Goal: Task Accomplishment & Management: Use online tool/utility

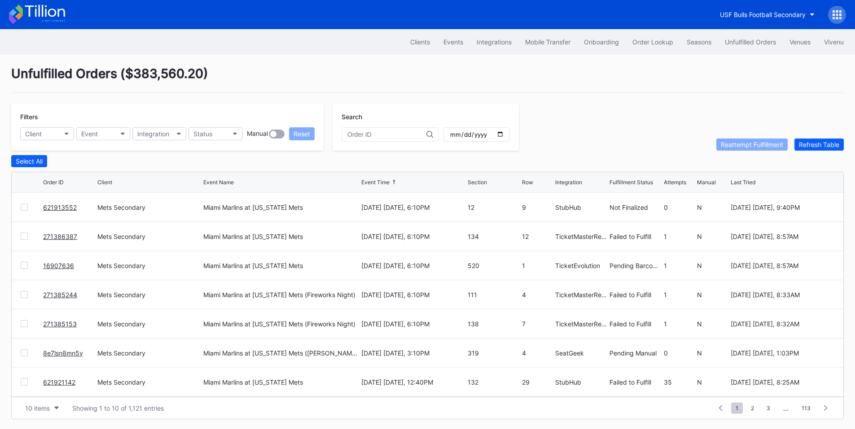
click at [761, 43] on div "Unfulfilled Orders" at bounding box center [749, 42] width 51 height 8
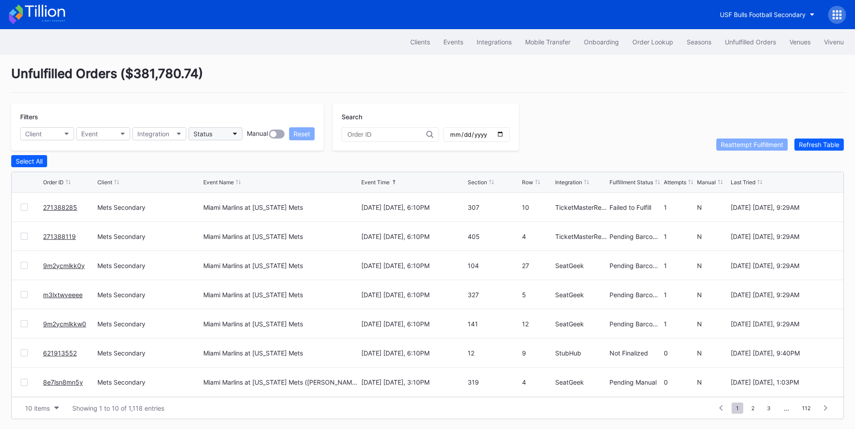
click at [227, 137] on button "Status" at bounding box center [215, 133] width 54 height 13
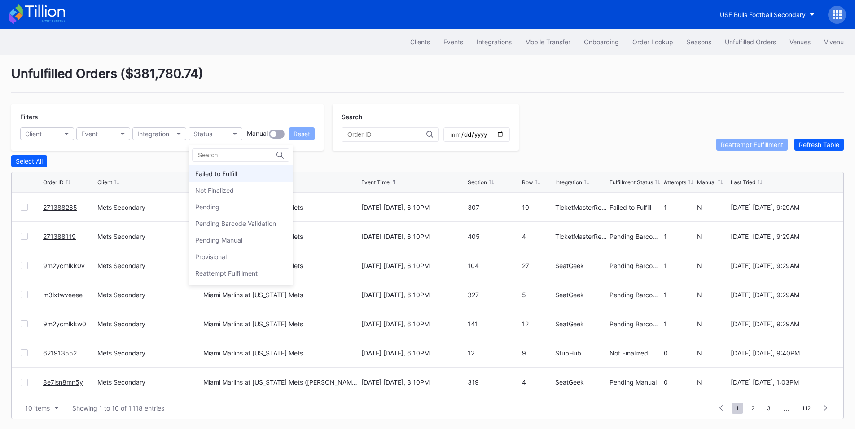
click at [215, 171] on div "Failed to Fulfill" at bounding box center [216, 174] width 42 height 8
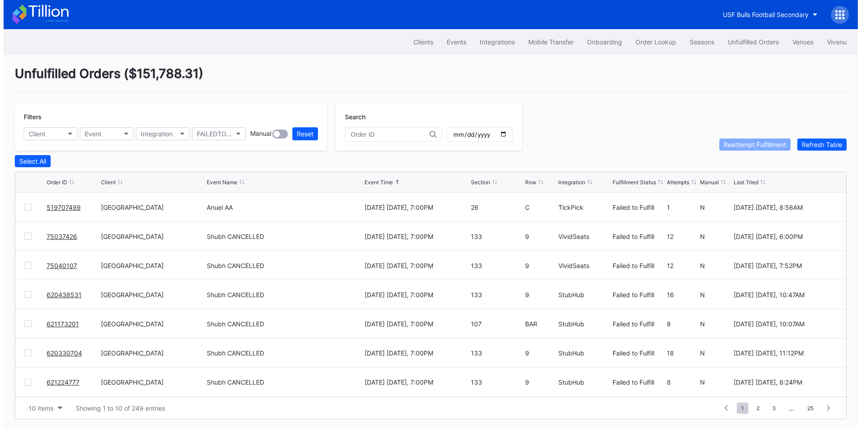
scroll to position [0, 0]
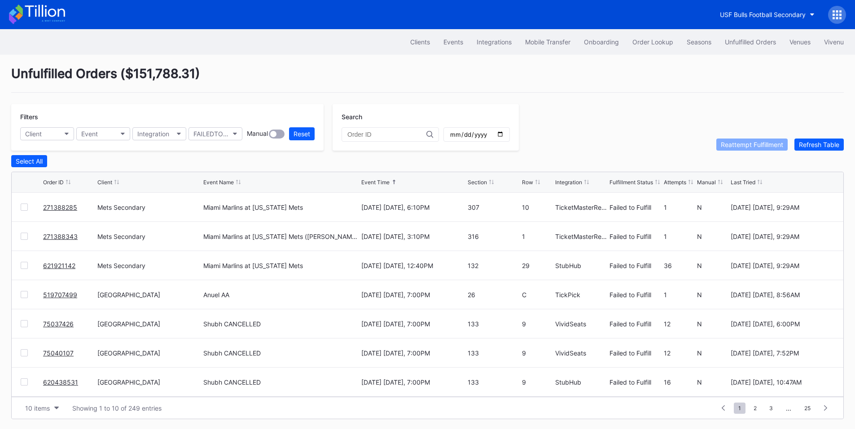
click at [23, 206] on div at bounding box center [24, 207] width 7 height 7
click at [24, 239] on div at bounding box center [24, 236] width 7 height 7
click at [726, 145] on div "Reattempt Fulfillment" at bounding box center [751, 145] width 62 height 8
drag, startPoint x: 79, startPoint y: 216, endPoint x: 42, endPoint y: 216, distance: 36.8
click at [42, 216] on div "621921142 Mets Secondary Miami Marlins at New York Mets August 31 Sunday, 12:40…" at bounding box center [427, 207] width 831 height 29
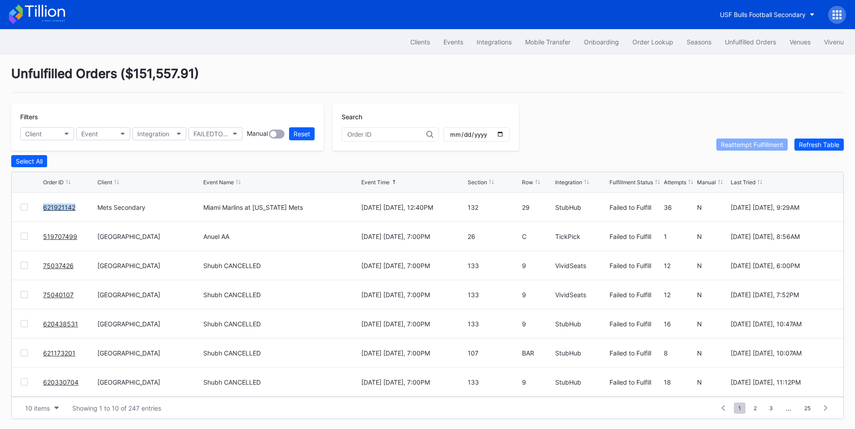
copy link "621921142"
click at [62, 208] on link "621921142" at bounding box center [59, 208] width 32 height 8
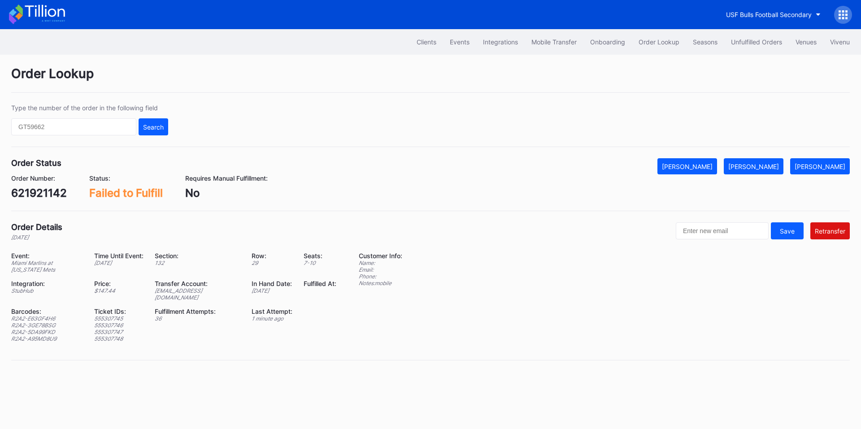
click at [46, 315] on div "R2A2-E63GF4H6" at bounding box center [47, 318] width 72 height 7
copy div "R2A2-E63GF4H6"
click at [44, 322] on div "R2A2-3GE78BSG" at bounding box center [47, 325] width 72 height 7
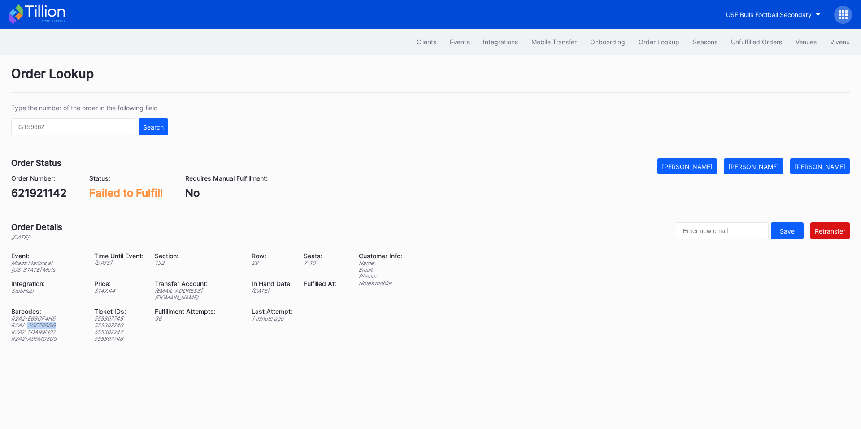
click at [44, 322] on div "R2A2-3GE78BSG" at bounding box center [47, 325] width 72 height 7
copy div "R2A2-3GE78BSG"
click at [39, 329] on div "R2A2-5DA99FKD" at bounding box center [47, 332] width 72 height 7
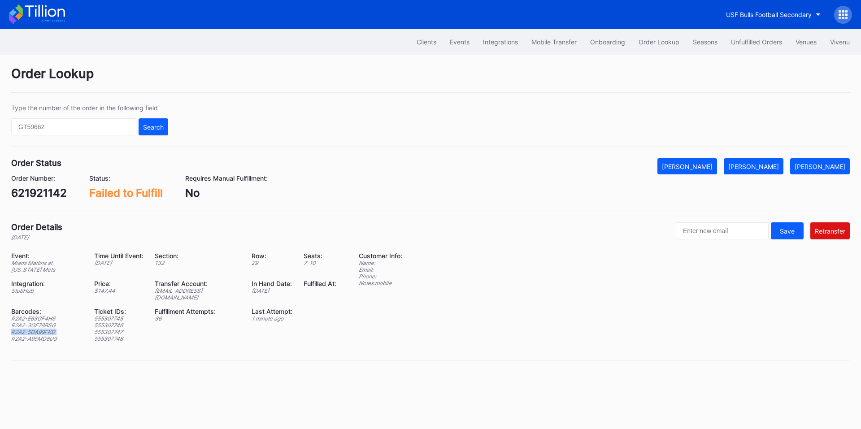
click at [39, 329] on div "R2A2-5DA99FKD" at bounding box center [47, 332] width 72 height 7
copy div "R2A2-5DA99FKD"
click at [47, 336] on div "R2A2-A95MD8U9" at bounding box center [47, 339] width 72 height 7
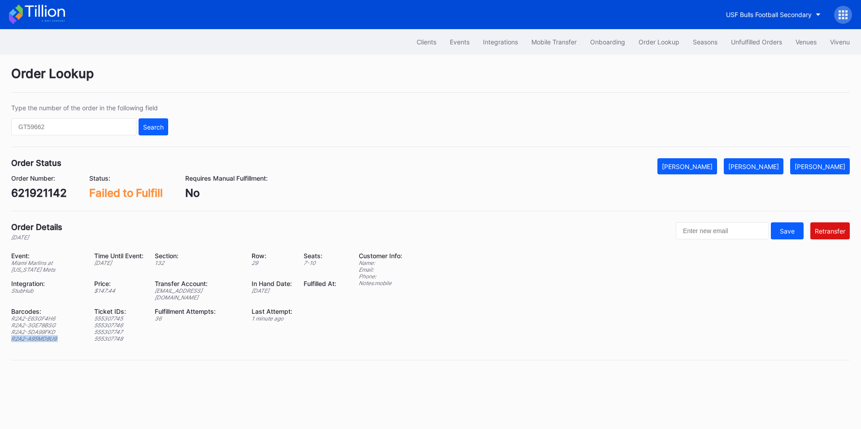
copy div "R2A2-A95MD8U9"
click at [210, 291] on div "ed-8241300@eventdynamic.com" at bounding box center [198, 294] width 86 height 13
copy div "ed-8241300@eventdynamic.com"
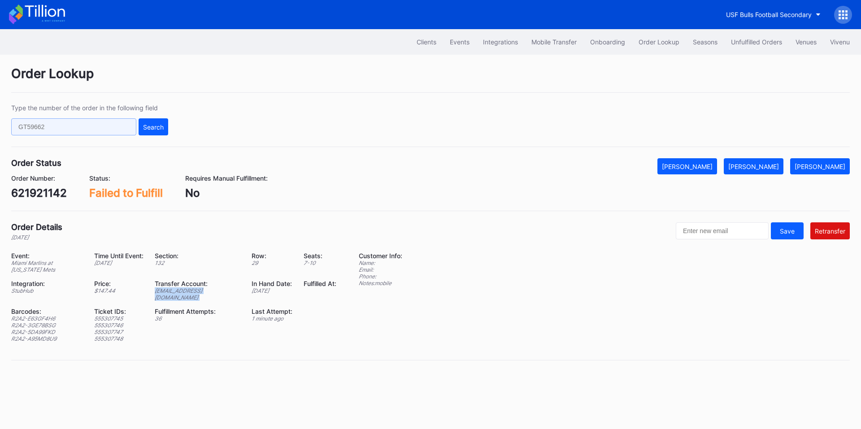
click at [94, 130] on input "text" at bounding box center [73, 126] width 125 height 17
paste input "235054751"
click at [144, 128] on div "Search" at bounding box center [153, 127] width 21 height 8
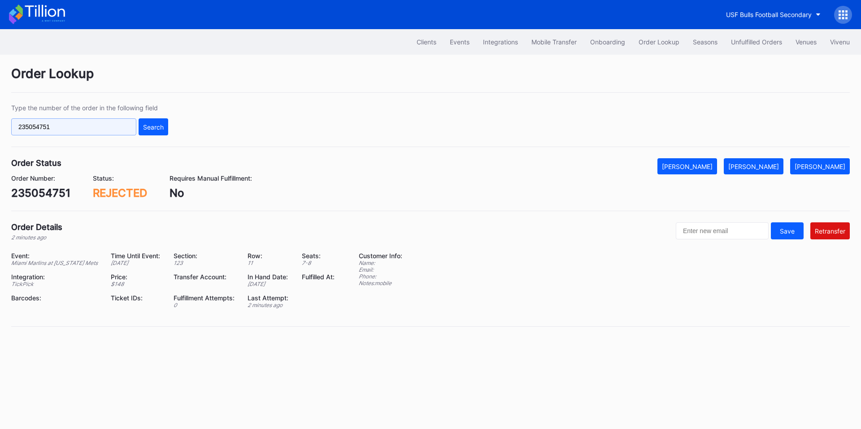
click at [89, 132] on input "235054751" at bounding box center [73, 126] width 125 height 17
paste input "621921142"
type input "621921142"
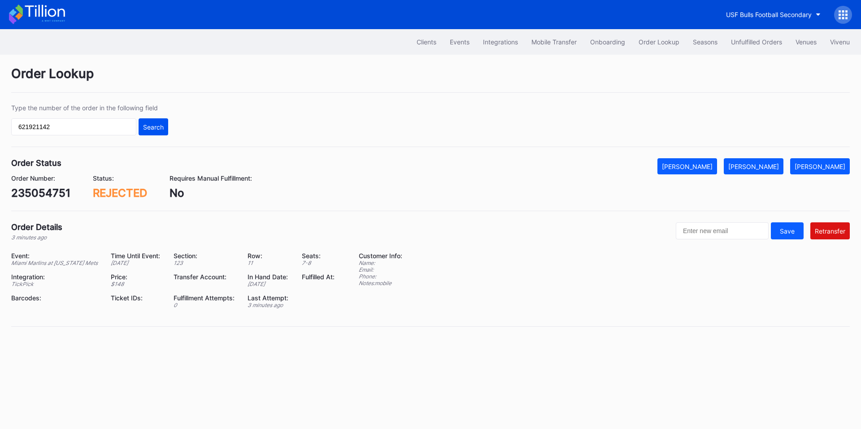
click at [146, 133] on button "Search" at bounding box center [154, 126] width 30 height 17
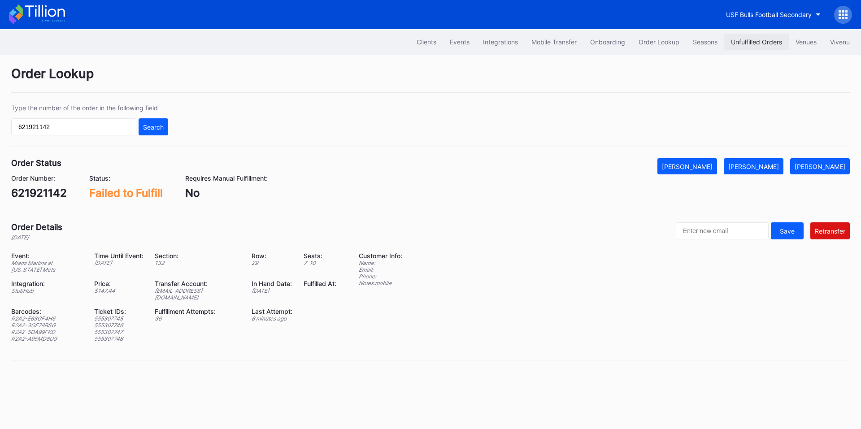
click at [747, 41] on div "Unfulfilled Orders" at bounding box center [756, 42] width 51 height 8
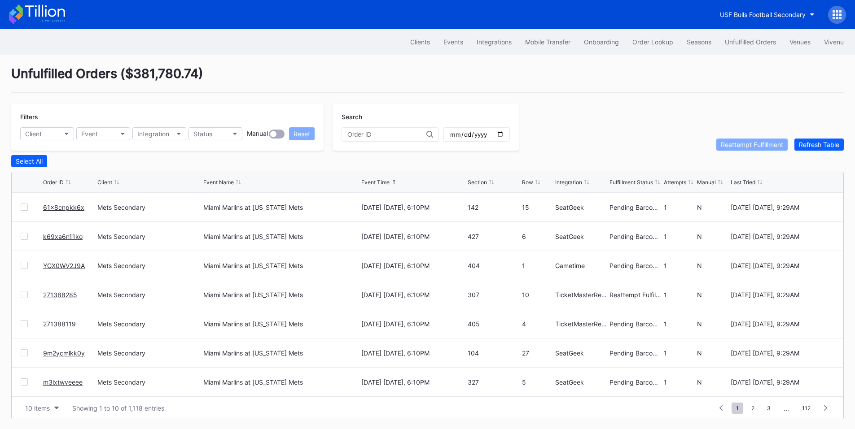
click at [384, 135] on input "text" at bounding box center [386, 134] width 79 height 7
paste input "621921142"
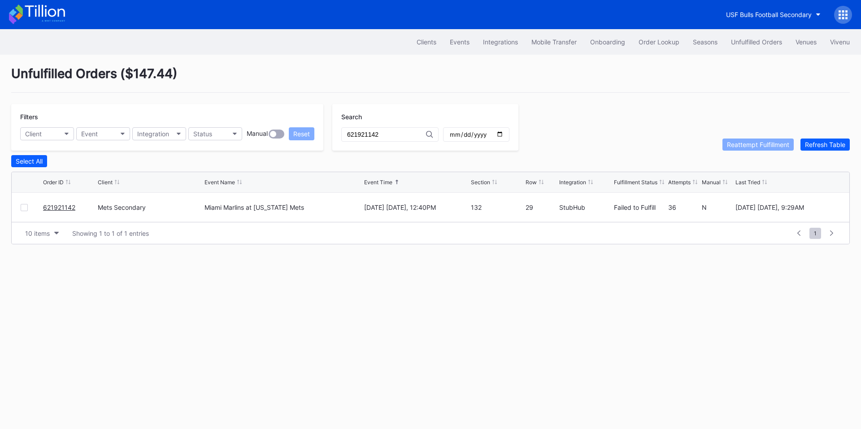
type input "621921142"
click at [27, 211] on div at bounding box center [24, 207] width 7 height 7
click at [748, 148] on div "Reattempt Fulfillment" at bounding box center [758, 145] width 62 height 8
